Goal: Information Seeking & Learning: Check status

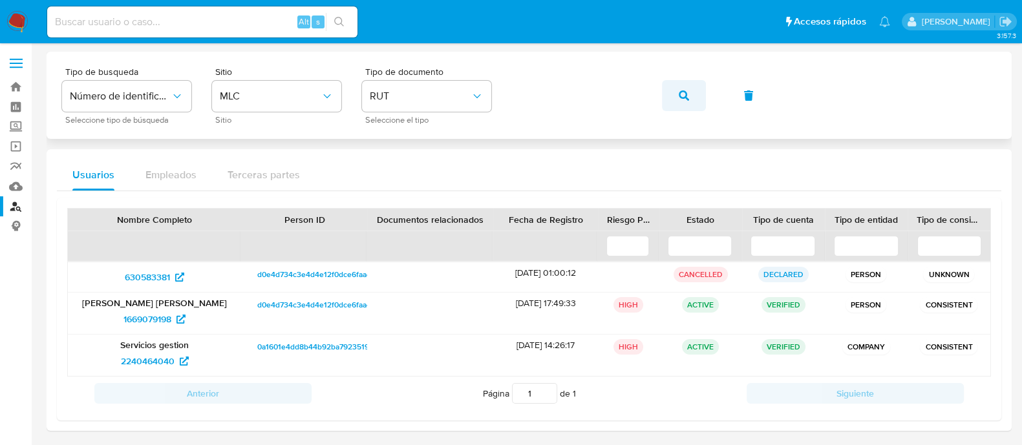
click at [683, 100] on icon "button" at bounding box center [684, 96] width 10 height 10
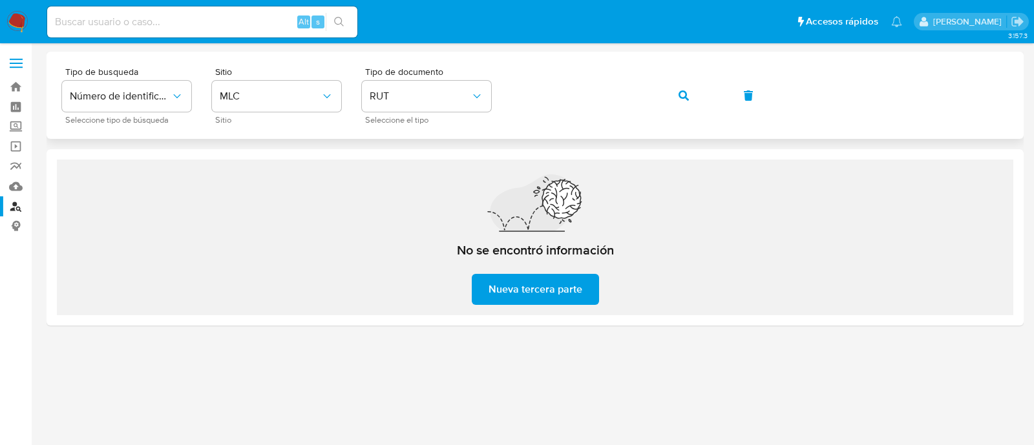
click at [682, 95] on icon "button" at bounding box center [684, 96] width 10 height 10
click at [692, 91] on button "button" at bounding box center [684, 95] width 44 height 31
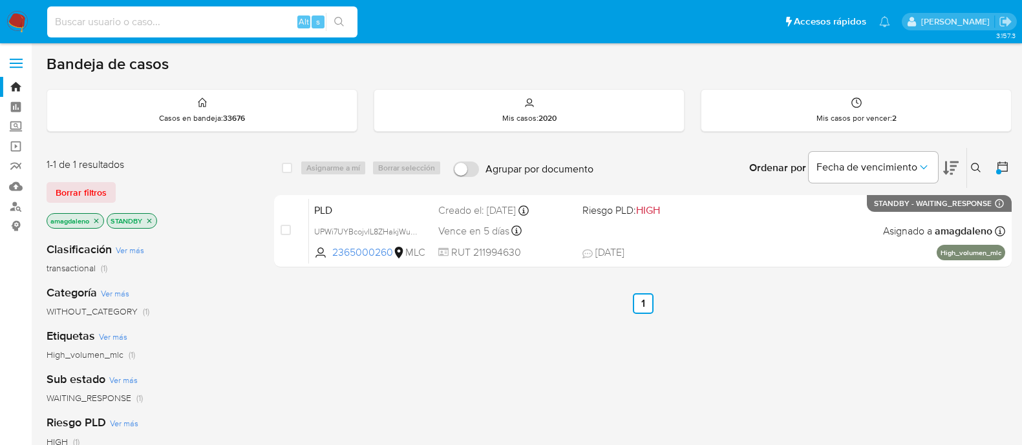
click at [138, 19] on input at bounding box center [202, 22] width 310 height 17
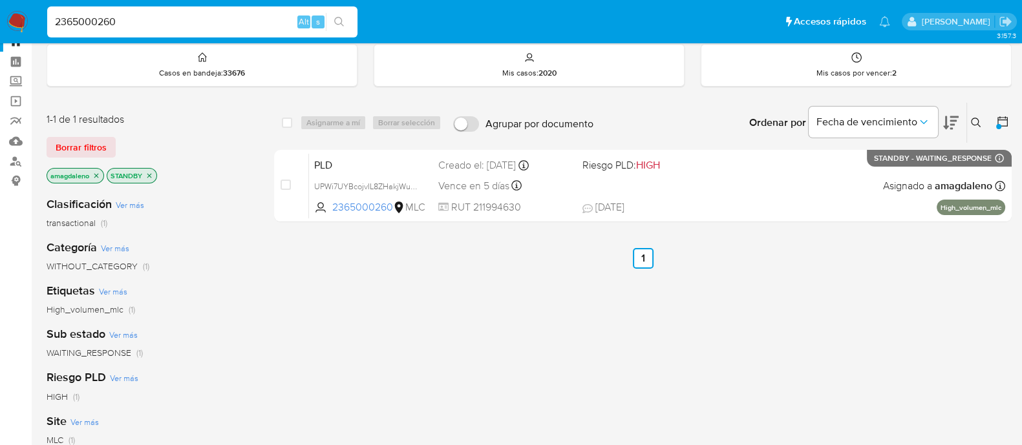
type input "2365000260"
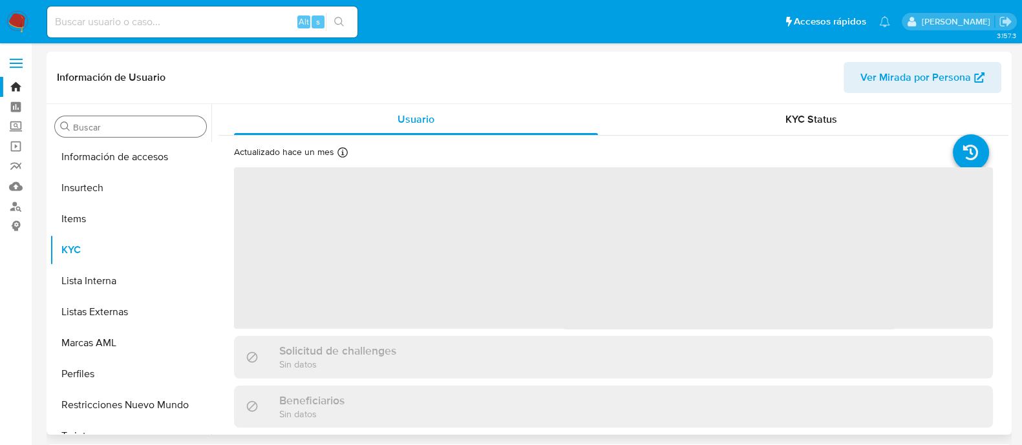
scroll to position [546, 0]
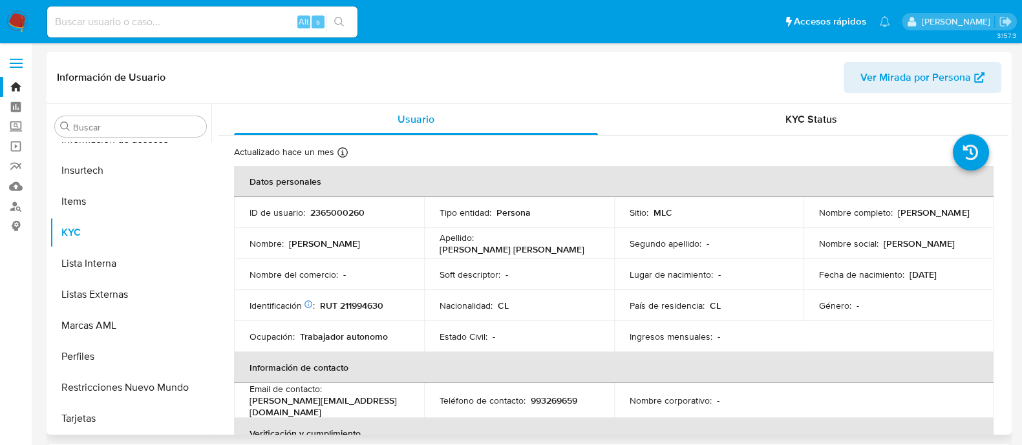
select select "10"
click at [367, 306] on p "RUT 211994630" at bounding box center [351, 306] width 63 height 12
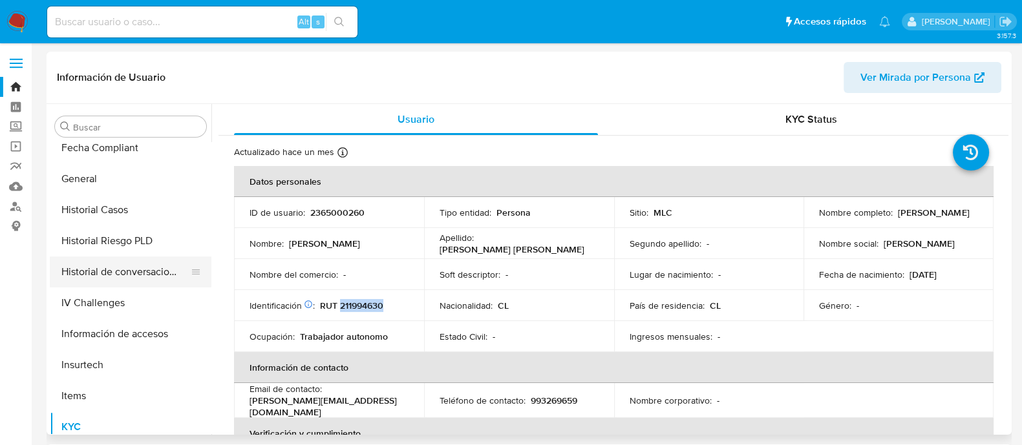
scroll to position [346, 0]
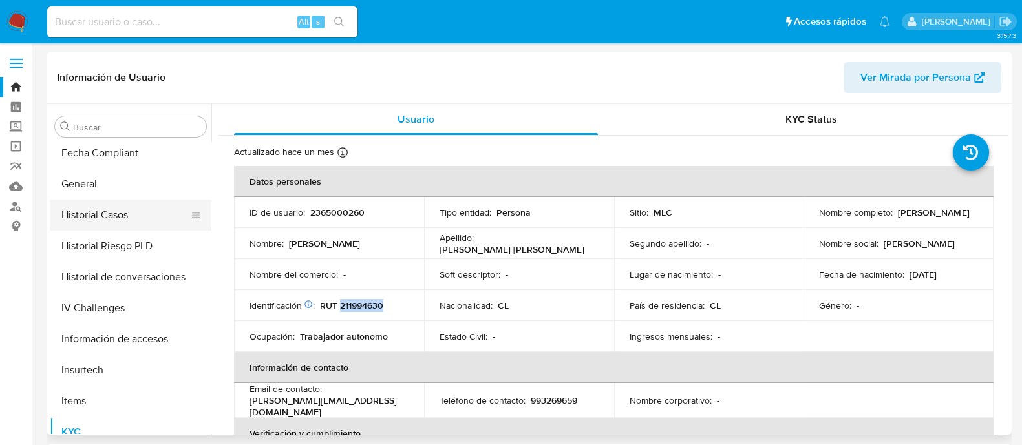
click at [118, 215] on button "Historial Casos" at bounding box center [125, 215] width 151 height 31
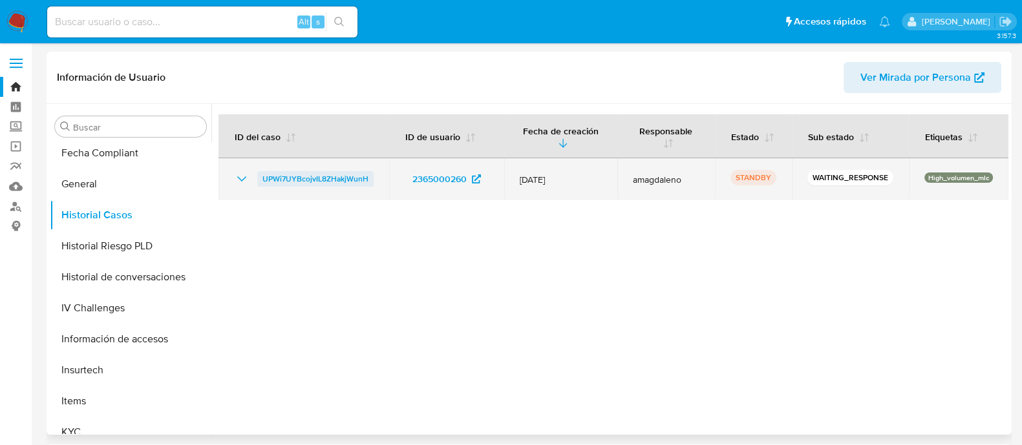
click at [350, 180] on span "UPWi7UYBcojvIL8ZHakjWunH" at bounding box center [315, 179] width 106 height 16
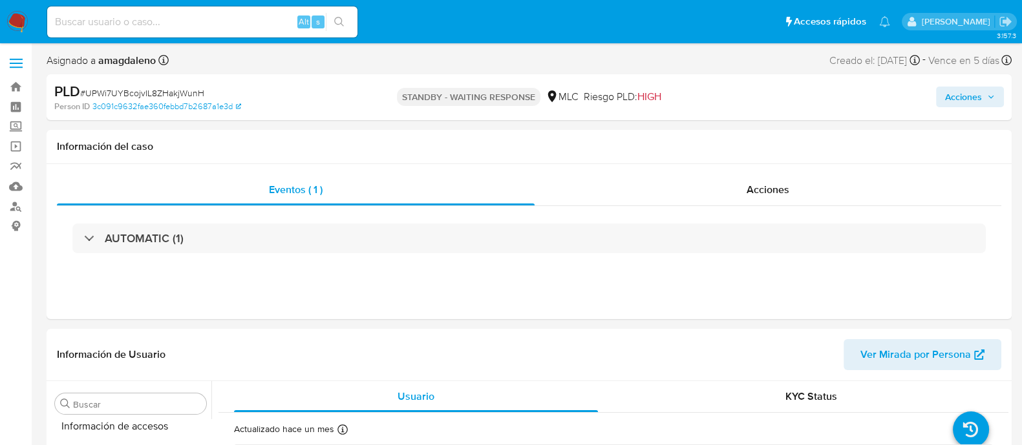
scroll to position [546, 0]
select select "10"
